Goal: Information Seeking & Learning: Find specific fact

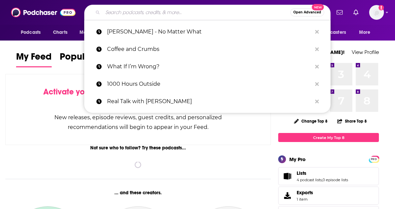
click at [199, 12] on input "Search podcasts, credits, & more..." at bounding box center [196, 12] width 187 height 11
type input "s"
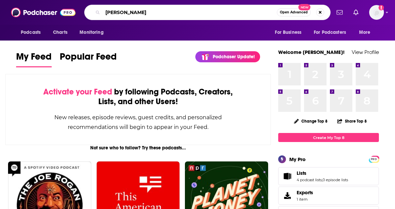
type input "[PERSON_NAME]"
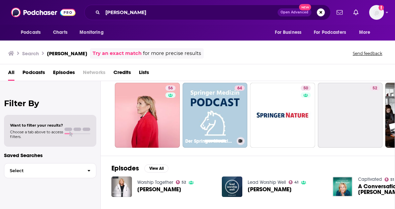
scroll to position [16, 0]
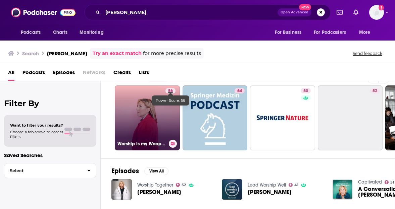
click at [169, 90] on span "56" at bounding box center [170, 91] width 5 height 7
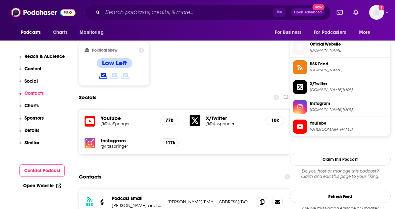
scroll to position [541, 0]
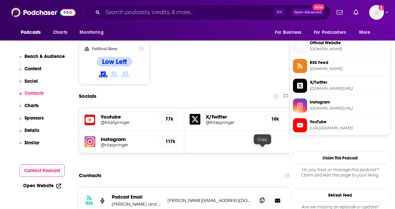
click at [262, 198] on icon at bounding box center [262, 200] width 5 height 5
